Goal: Task Accomplishment & Management: Manage account settings

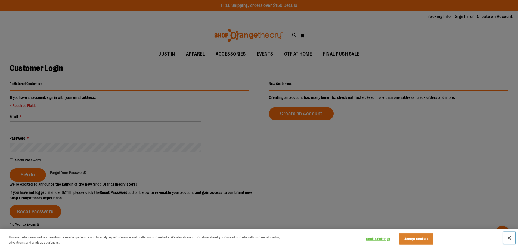
click at [508, 237] on button "Close" at bounding box center [510, 238] width 12 height 12
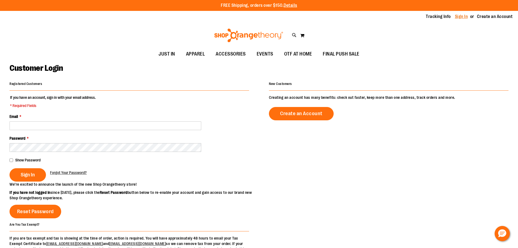
click at [462, 18] on link "Sign In" at bounding box center [461, 17] width 13 height 6
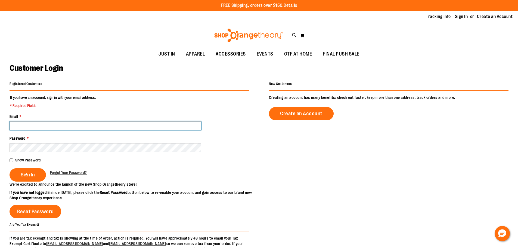
click at [55, 127] on input "Email *" at bounding box center [106, 125] width 192 height 9
type input "**********"
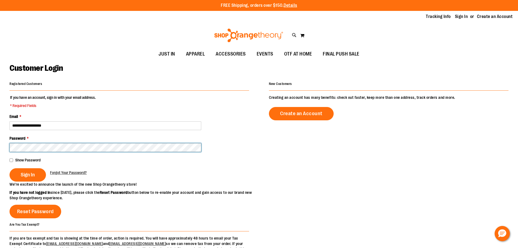
click at [10, 168] on button "Sign In" at bounding box center [28, 174] width 36 height 13
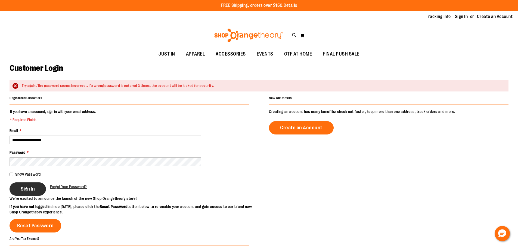
click at [24, 189] on span "Sign In" at bounding box center [28, 189] width 14 height 6
